Goal: Browse casually

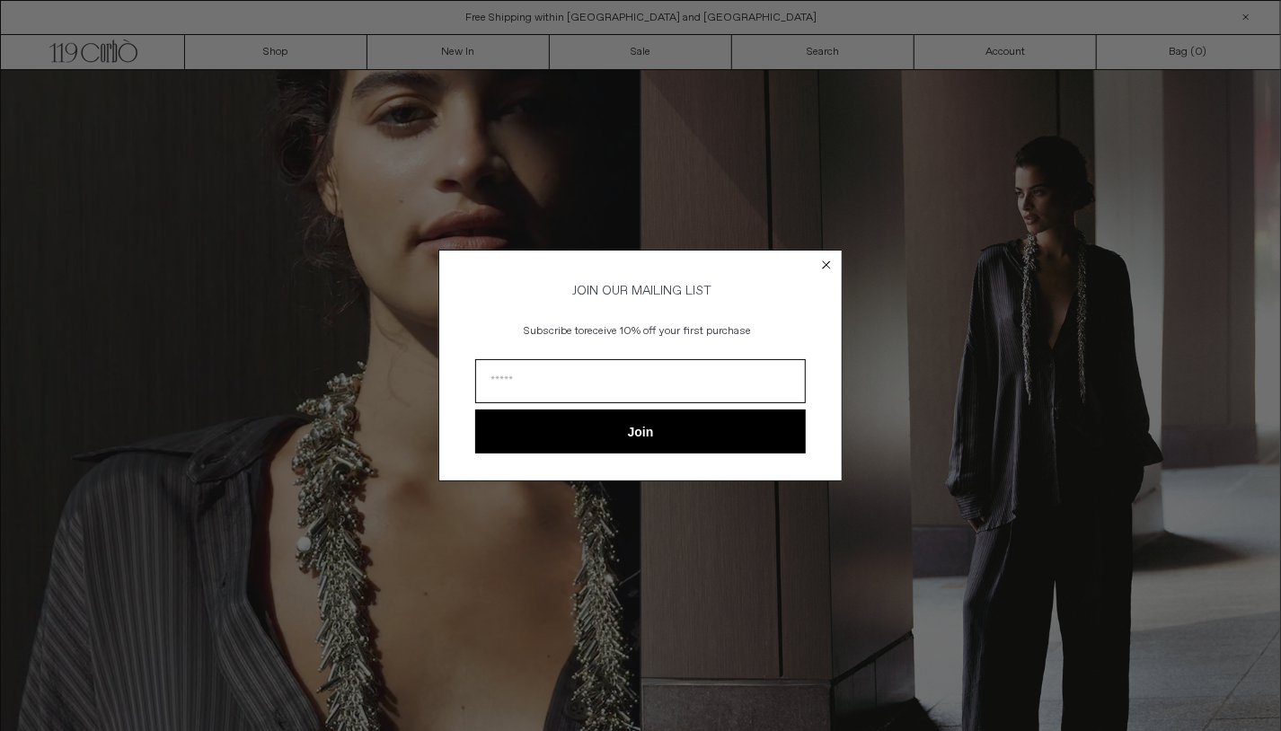
click at [830, 261] on circle "Close dialog" at bounding box center [826, 264] width 17 height 17
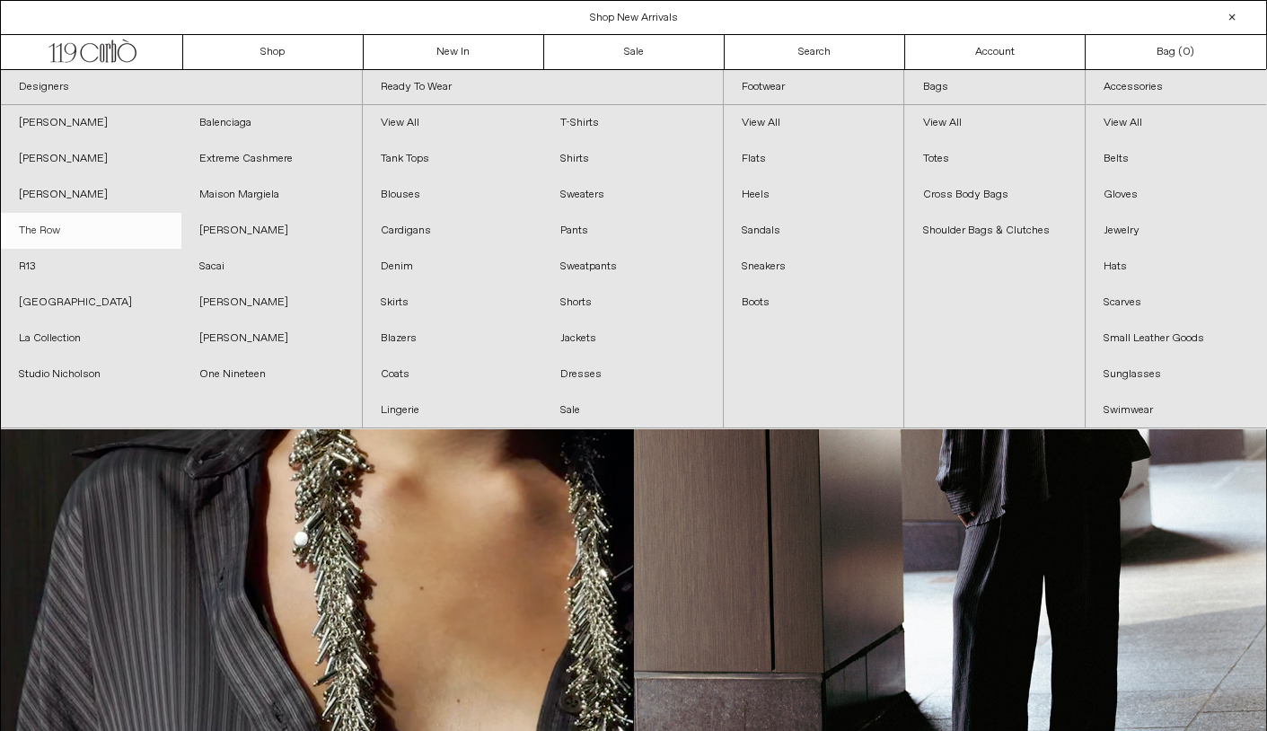
click at [34, 225] on link "The Row" at bounding box center [91, 231] width 181 height 36
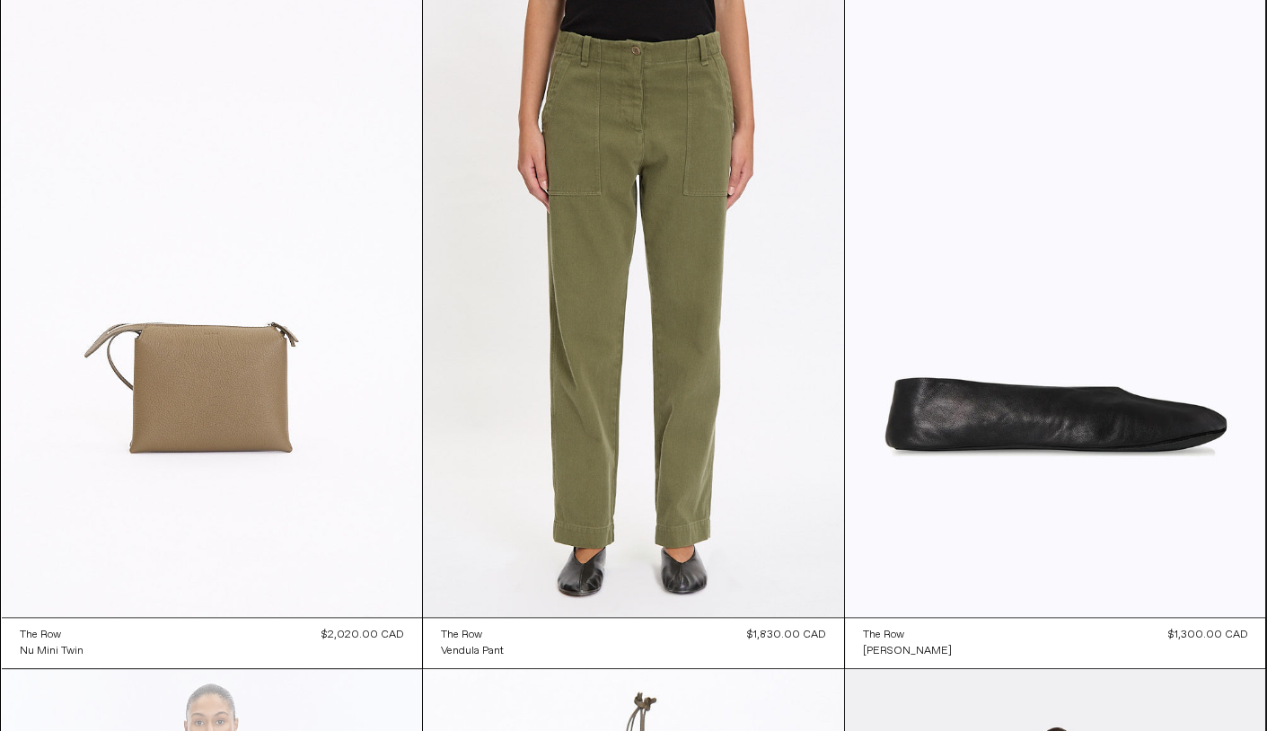
scroll to position [3314, 0]
